Goal: Transaction & Acquisition: Obtain resource

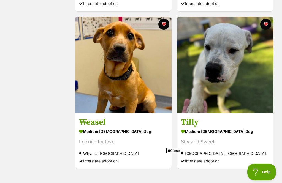
scroll to position [562, 0]
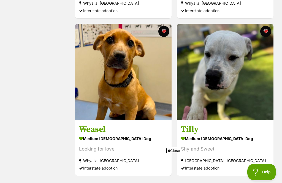
click at [242, 84] on img at bounding box center [225, 72] width 97 height 97
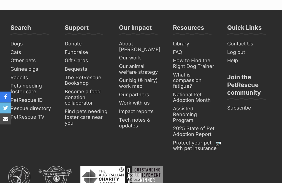
scroll to position [1119, 0]
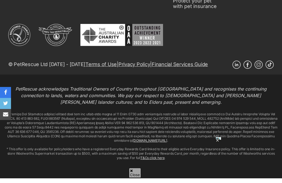
click at [218, 148] on icon at bounding box center [217, 145] width 5 height 5
click at [221, 160] on p "° This offer is only available for policyholders who have a registered Everyday…" at bounding box center [141, 158] width 274 height 13
click at [220, 163] on div "PetRescue acknowledges Traditional Owners of Country throughout Australia and r…" at bounding box center [141, 141] width 282 height 125
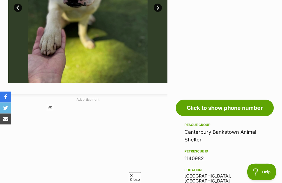
scroll to position [191, 0]
click at [244, 134] on link "Canterbury Bankstown Animal Shelter" at bounding box center [221, 135] width 72 height 13
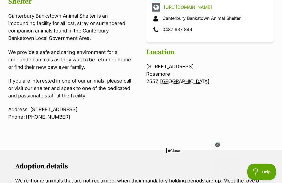
scroll to position [233, 0]
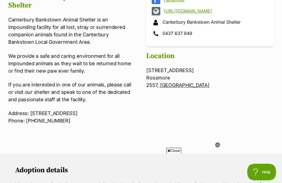
click at [220, 146] on icon at bounding box center [217, 145] width 5 height 5
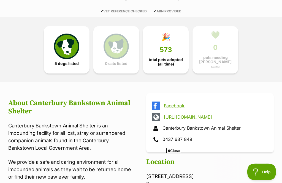
scroll to position [127, 0]
click at [251, 118] on link "https://www.cbcity.nsw.gov.au/resident/animals-pets/animal-shelter-opening-hour…" at bounding box center [215, 117] width 102 height 5
click at [174, 103] on link "Facebook" at bounding box center [215, 105] width 102 height 5
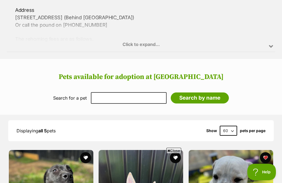
scroll to position [450, 0]
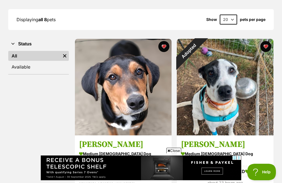
click at [201, 48] on div "Adopted" at bounding box center [189, 51] width 24 height 24
click at [127, 102] on img at bounding box center [123, 87] width 97 height 97
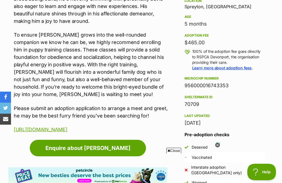
click at [67, 127] on link "https://www.rspcatas.org.au/dog-adoption-expression-of-interest/" at bounding box center [40, 130] width 53 height 6
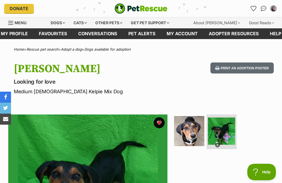
click at [49, 31] on link "Favourites" at bounding box center [52, 33] width 39 height 11
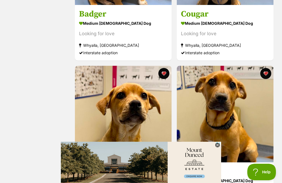
scroll to position [33, 0]
